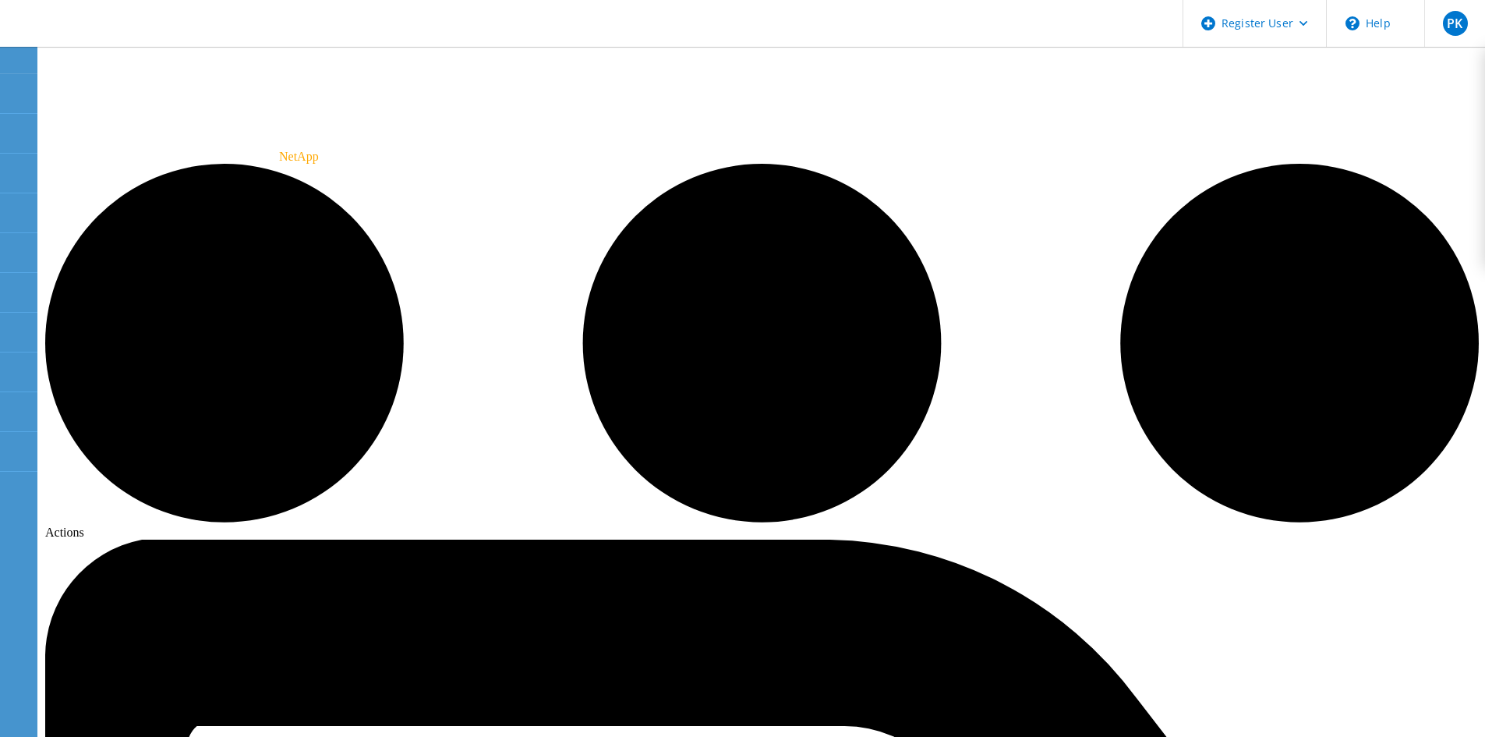
drag, startPoint x: 115, startPoint y: 92, endPoint x: 115, endPoint y: 110, distance: 17.9
drag, startPoint x: 368, startPoint y: 96, endPoint x: 406, endPoint y: 121, distance: 45.6
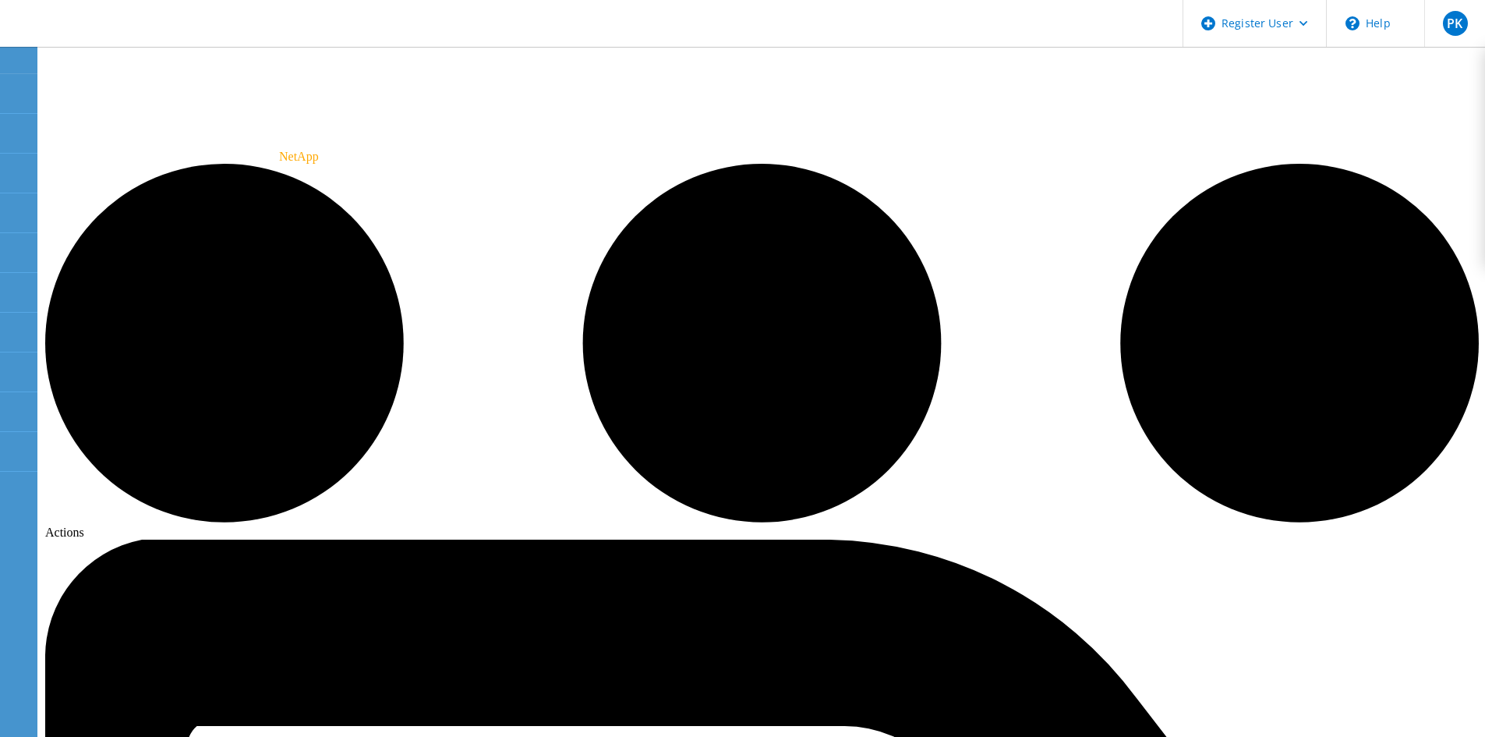
scroll to position [78, 0]
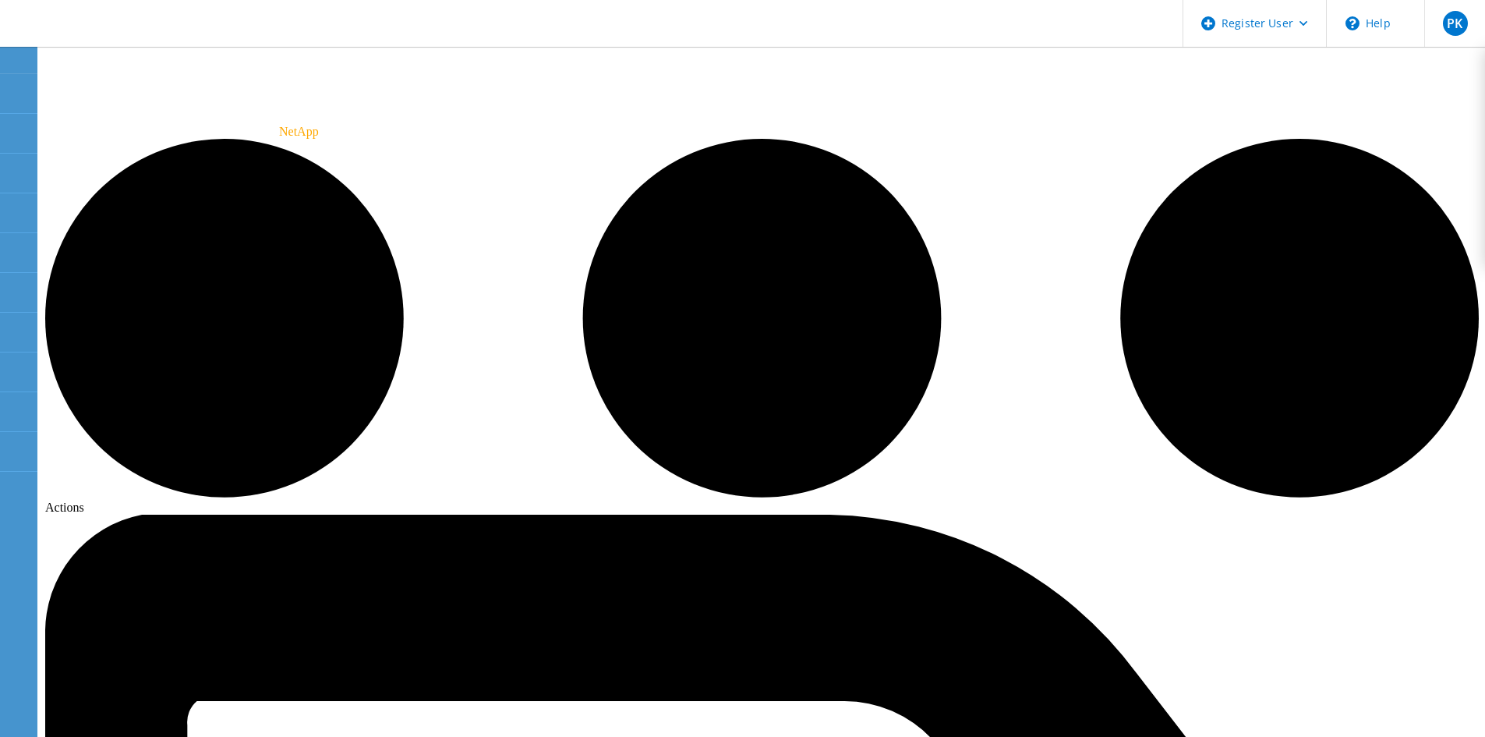
scroll to position [0, 0]
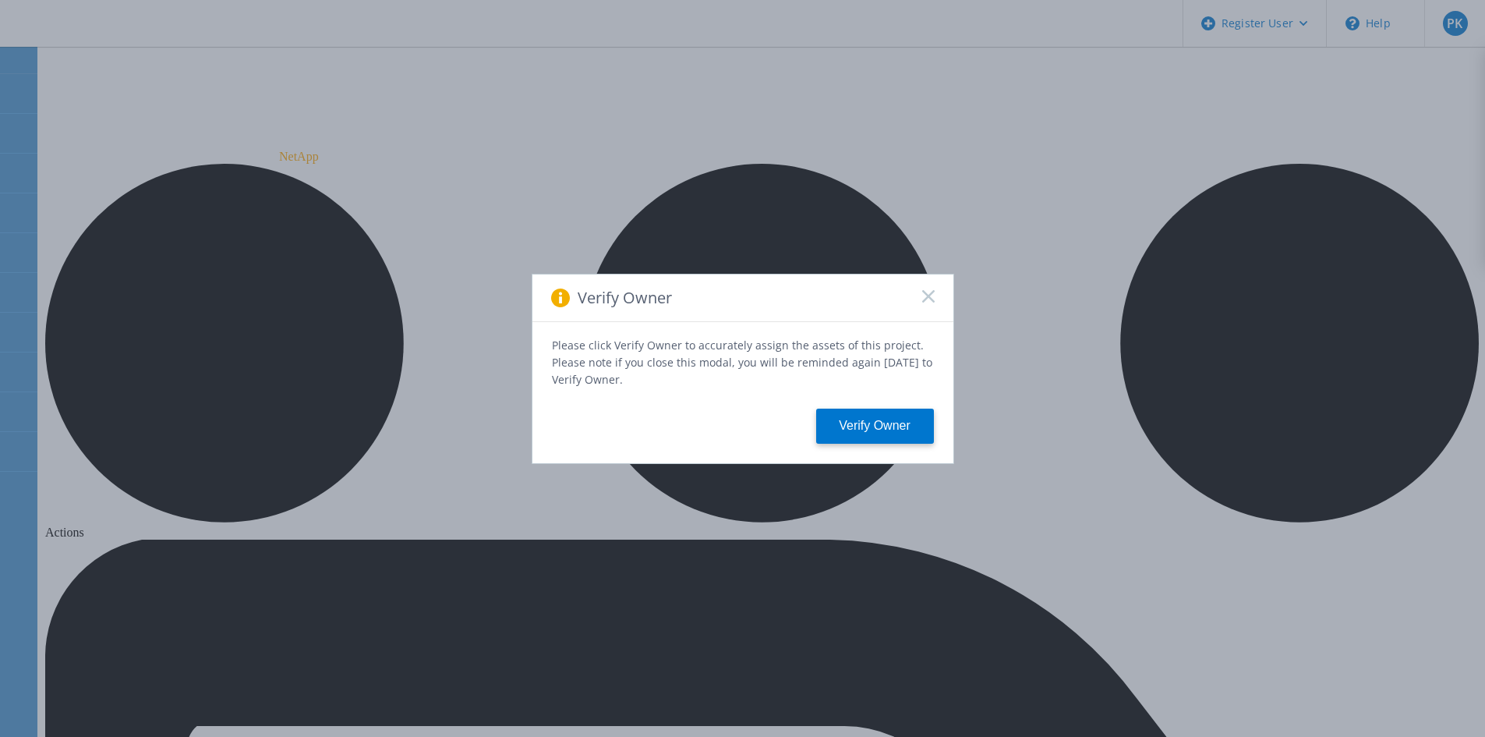
drag, startPoint x: 406, startPoint y: 98, endPoint x: 385, endPoint y: 102, distance: 21.4
click at [403, 99] on div "Verify Owner Please click Verify Owner to accurately assign the assets of this …" at bounding box center [742, 368] width 1485 height 737
click at [923, 294] on rect at bounding box center [927, 295] width 13 height 13
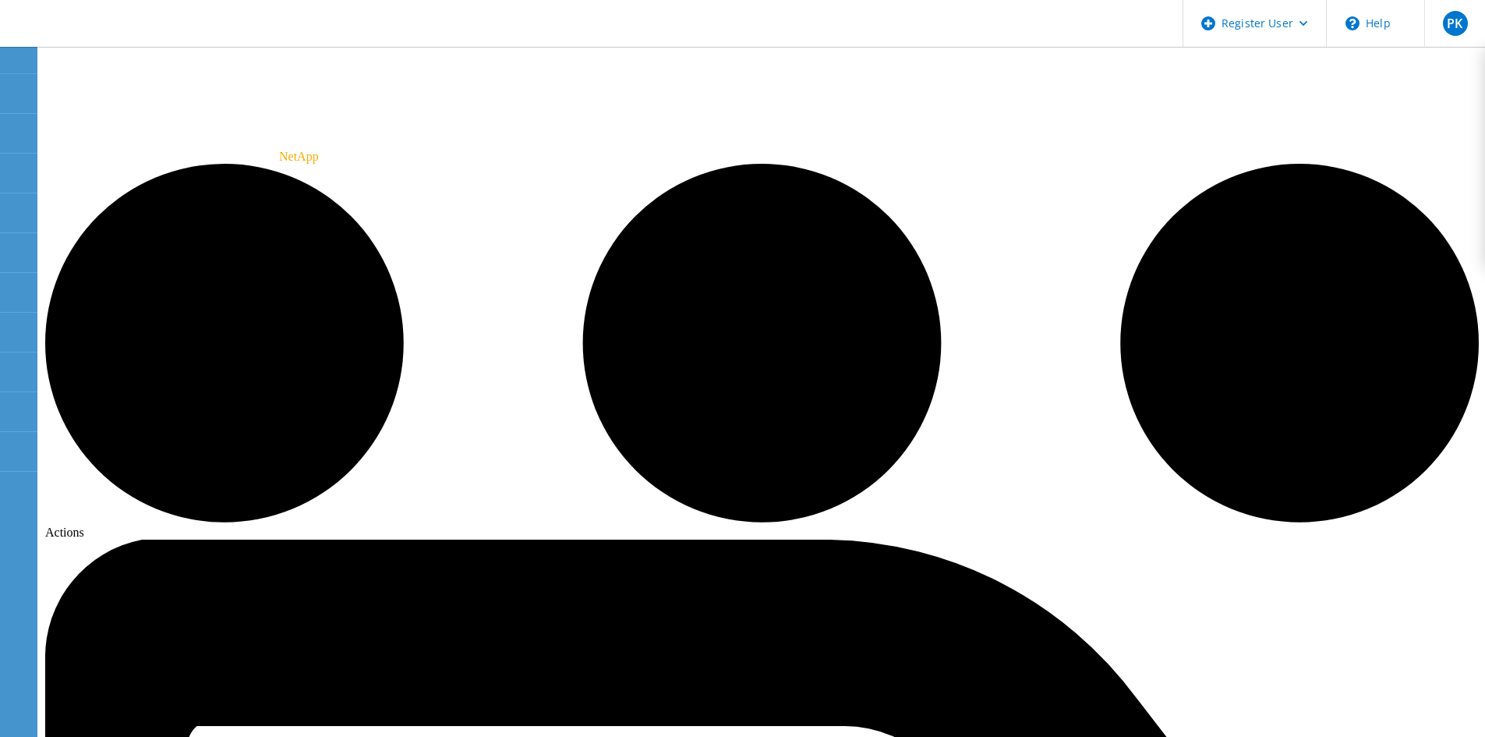
drag, startPoint x: 1394, startPoint y: 72, endPoint x: 1377, endPoint y: 72, distance: 17.1
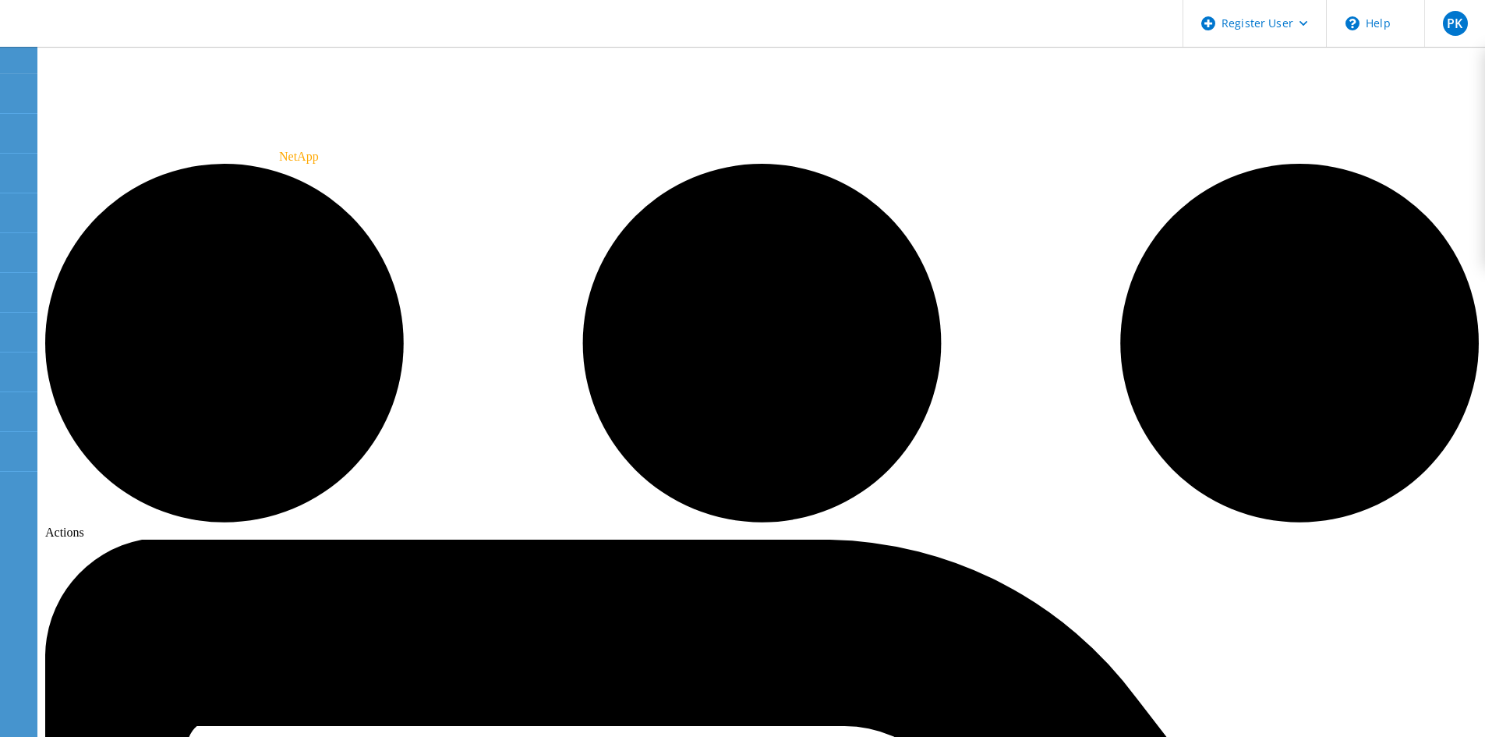
drag, startPoint x: 118, startPoint y: 97, endPoint x: 152, endPoint y: 108, distance: 35.8
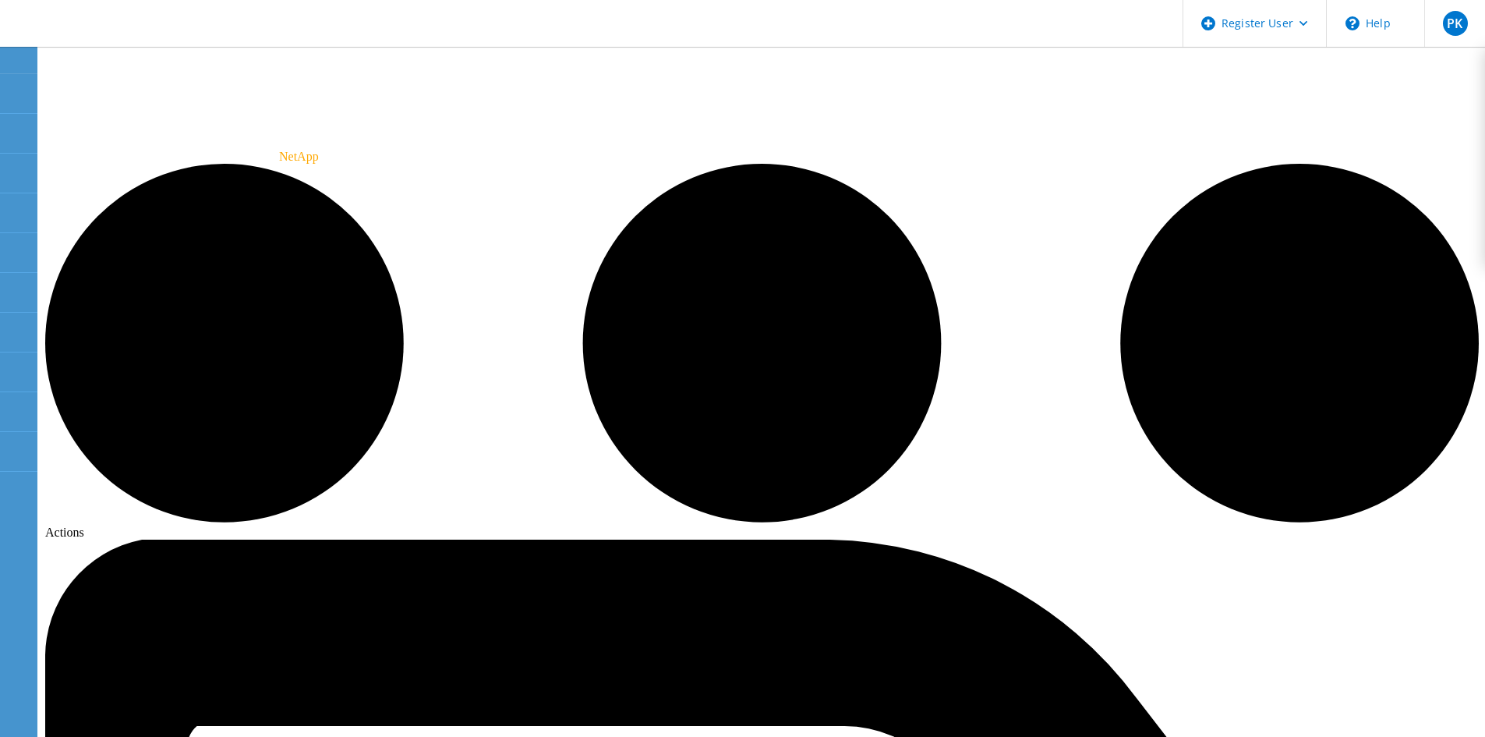
drag, startPoint x: 242, startPoint y: 89, endPoint x: 284, endPoint y: 95, distance: 42.5
